Goal: Find specific page/section: Find specific page/section

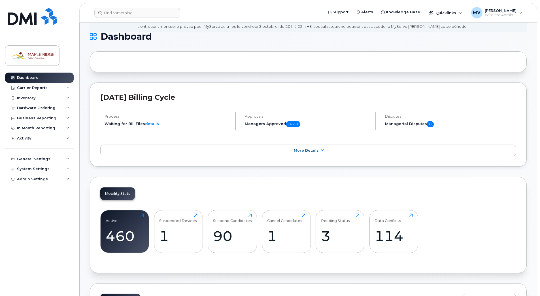
scroll to position [30, 0]
click at [44, 96] on div "Inventory" at bounding box center [39, 98] width 69 height 10
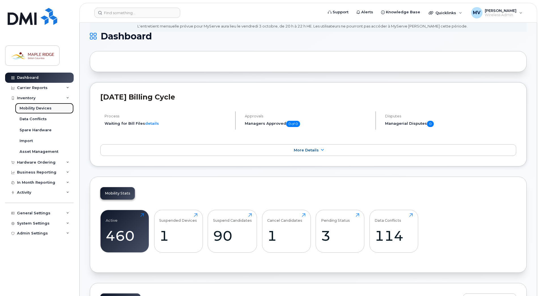
click at [41, 108] on div "Mobility Devices" at bounding box center [36, 108] width 32 height 5
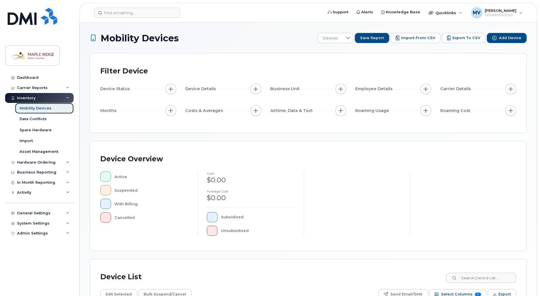
click at [41, 108] on div "Mobility Devices" at bounding box center [36, 108] width 32 height 5
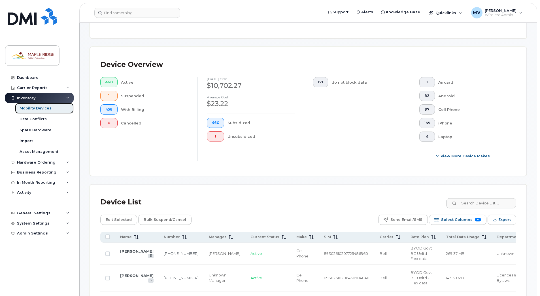
scroll to position [115, 0]
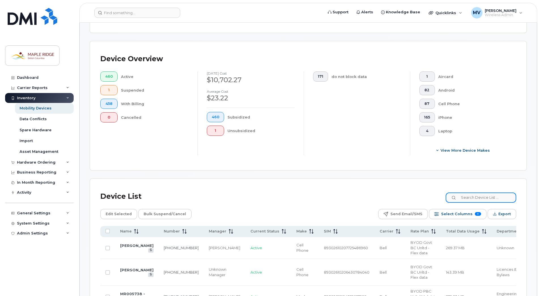
click at [483, 199] on input at bounding box center [481, 197] width 71 height 10
paste input "89302610207406301900"
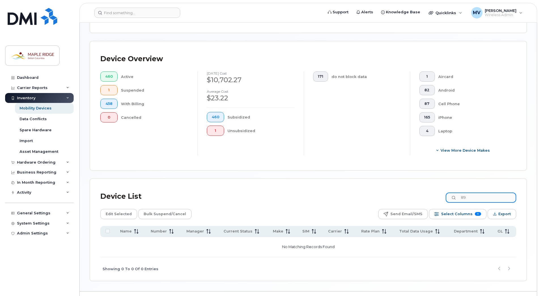
type input "8"
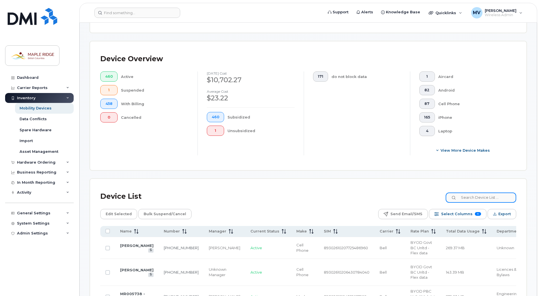
paste input "89302610207406301900"
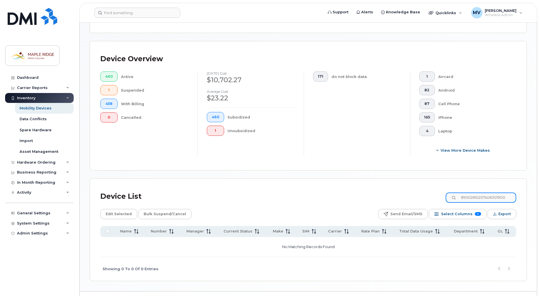
type input "89302610207406301900"
